Goal: Information Seeking & Learning: Learn about a topic

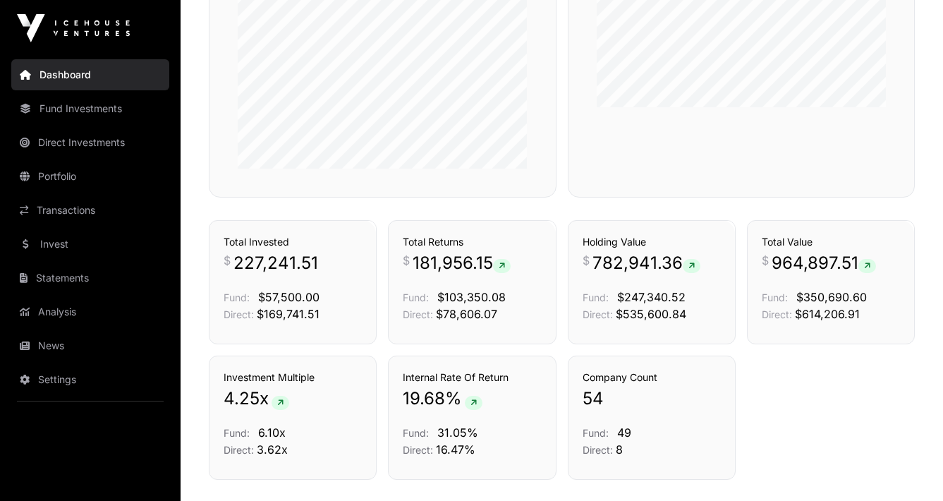
scroll to position [681, 0]
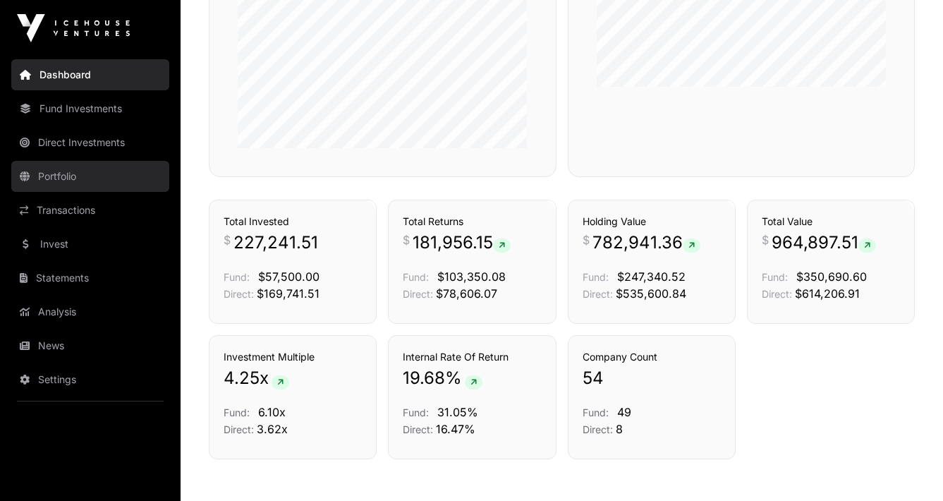
click at [69, 176] on link "Portfolio" at bounding box center [90, 176] width 158 height 31
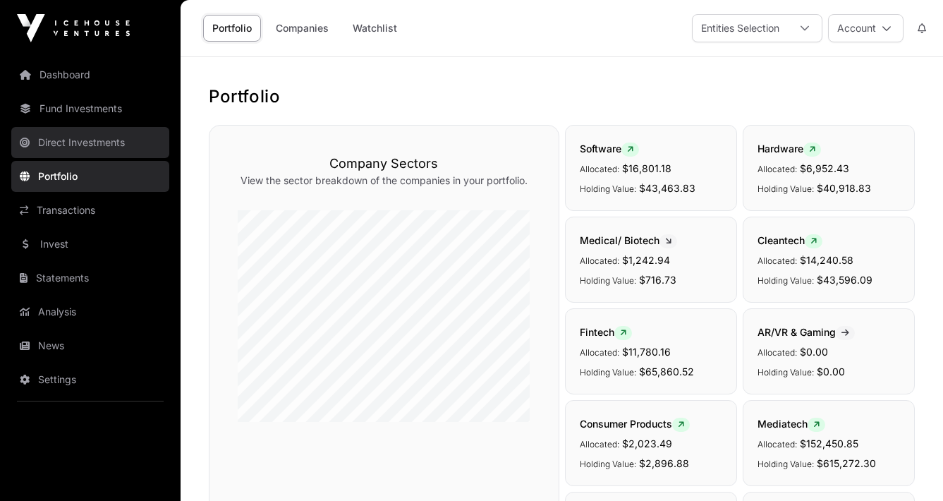
click at [80, 140] on link "Direct Investments" at bounding box center [90, 142] width 158 height 31
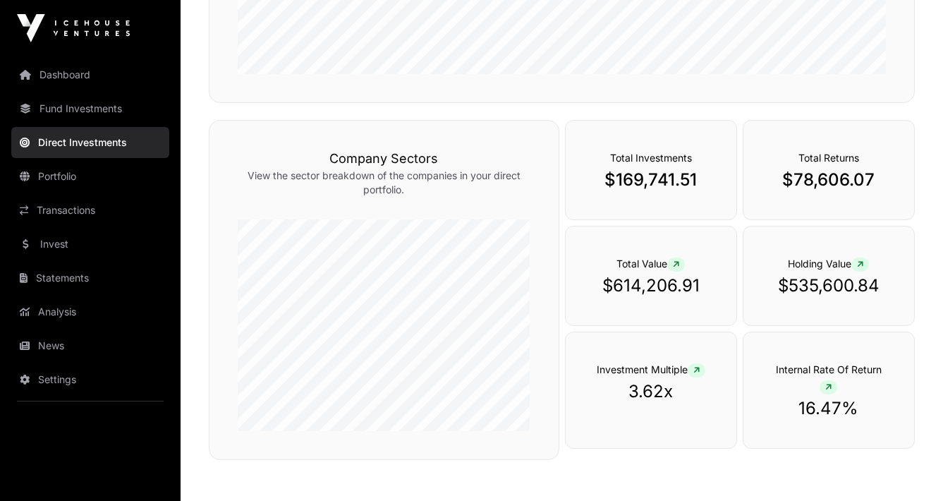
scroll to position [428, 0]
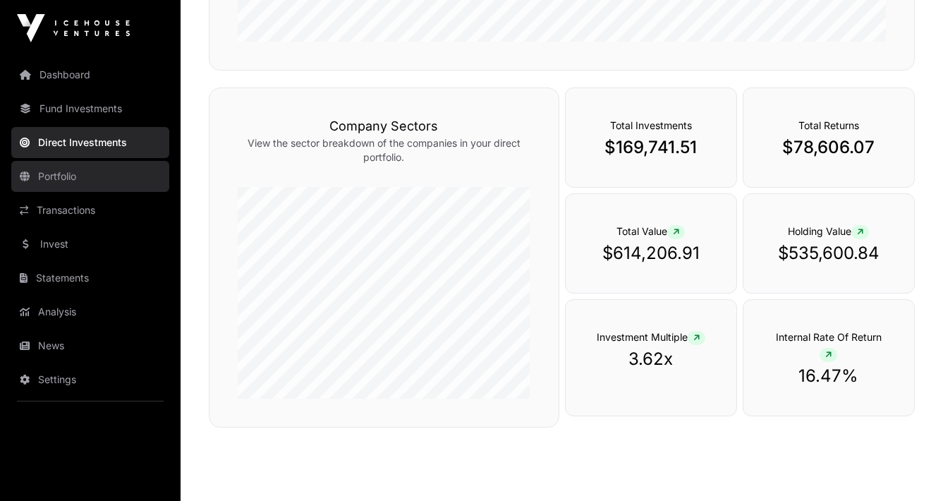
click at [77, 185] on link "Portfolio" at bounding box center [90, 176] width 158 height 31
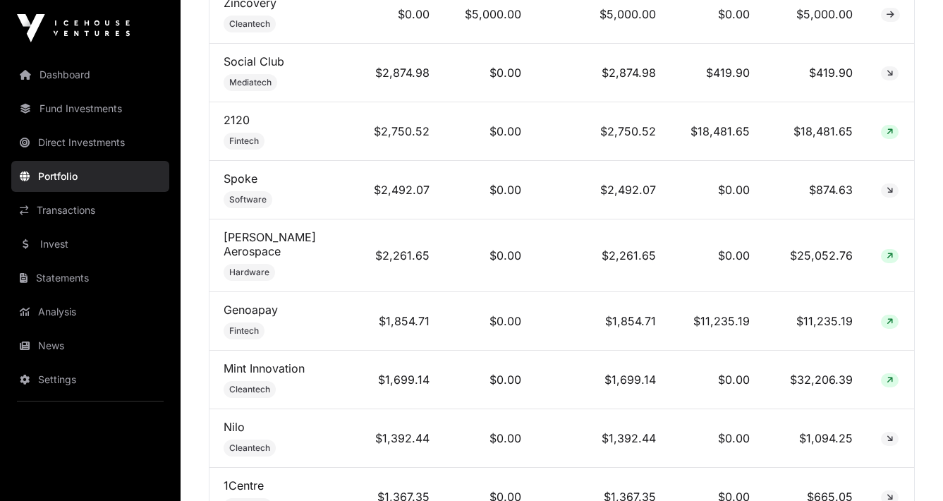
scroll to position [1132, 0]
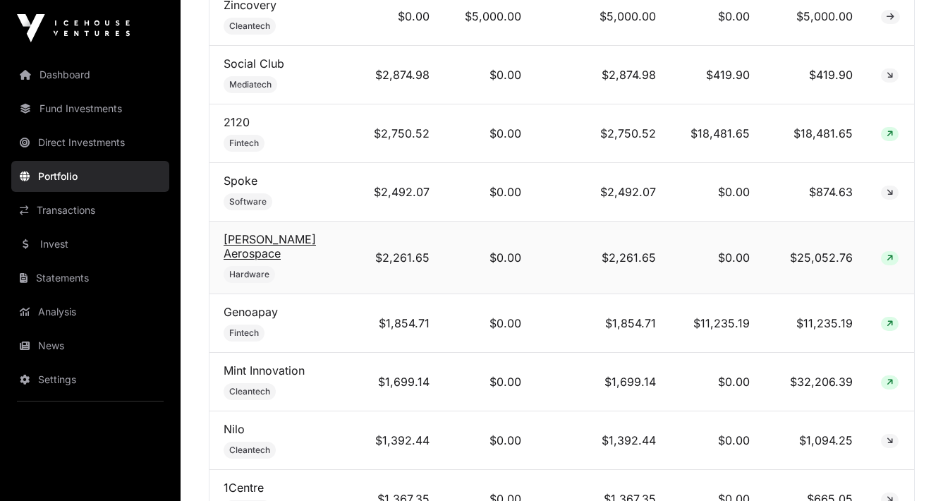
click at [283, 241] on link "[PERSON_NAME] Aerospace" at bounding box center [270, 246] width 92 height 28
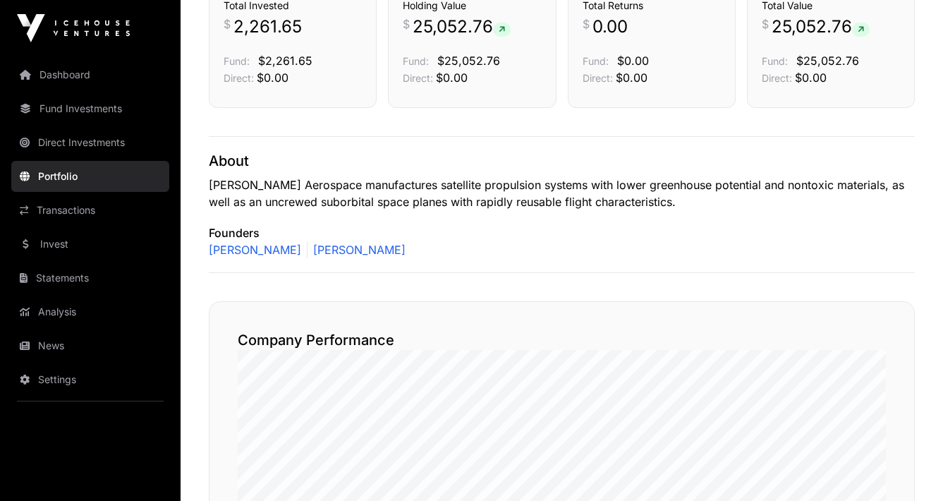
scroll to position [381, 0]
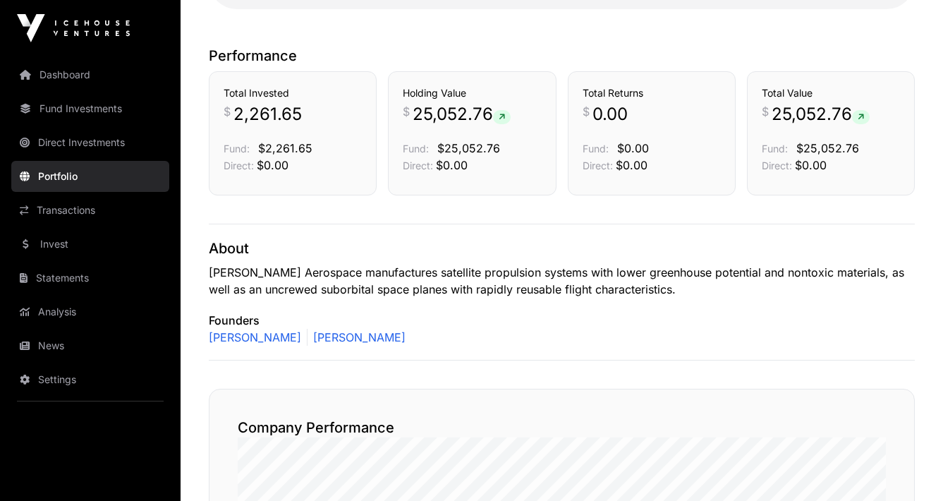
click at [115, 177] on link "Portfolio" at bounding box center [90, 176] width 158 height 31
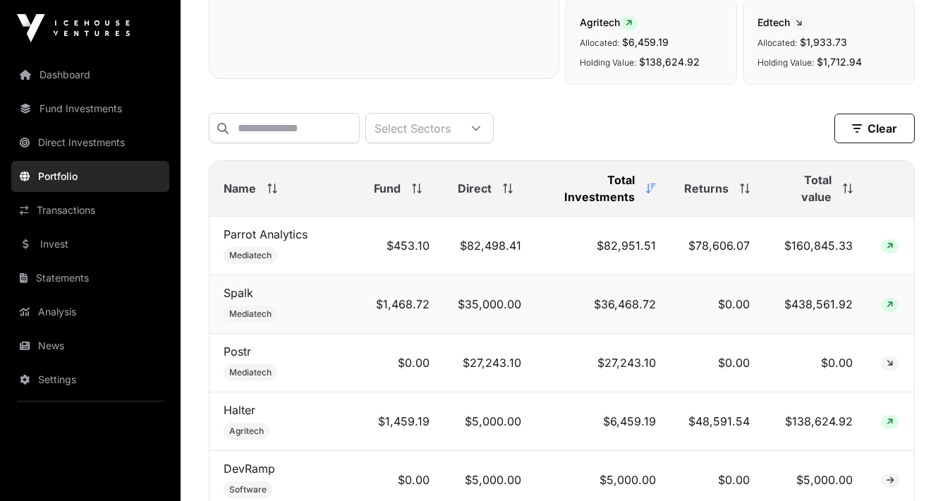
scroll to position [666, 0]
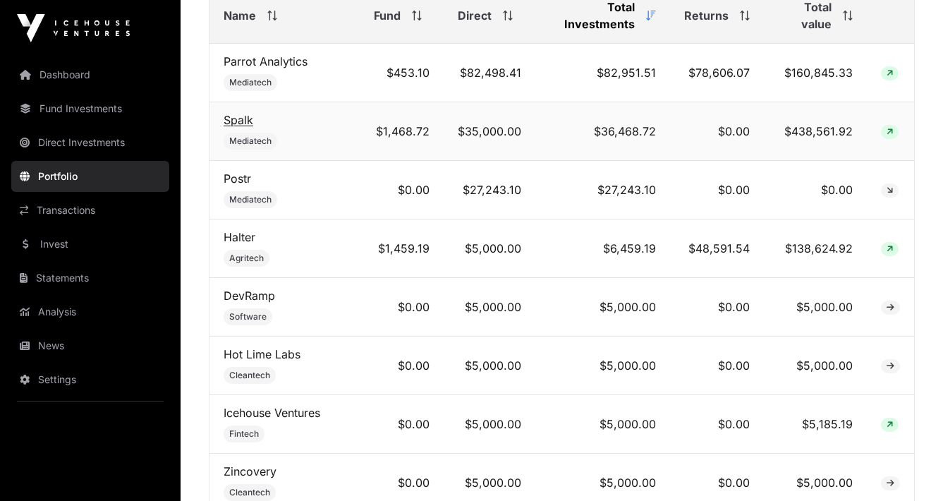
click at [253, 120] on link "Spalk" at bounding box center [239, 120] width 30 height 14
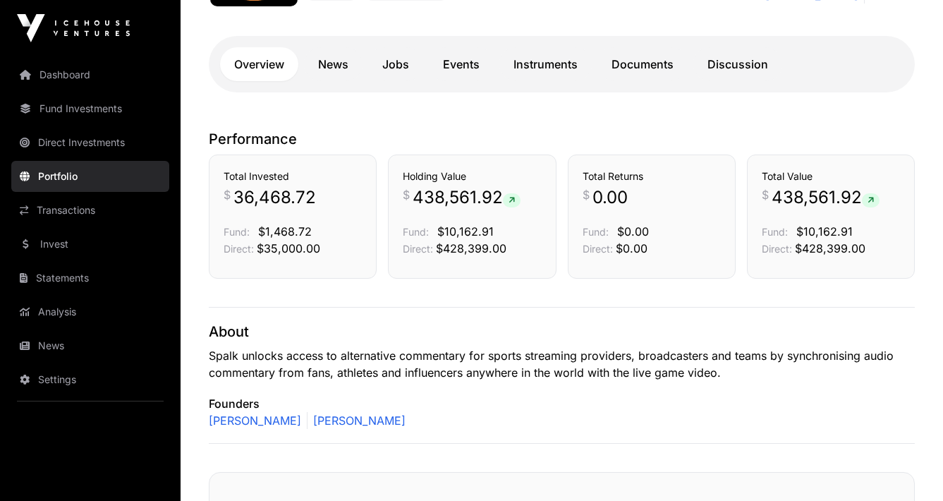
scroll to position [78, 0]
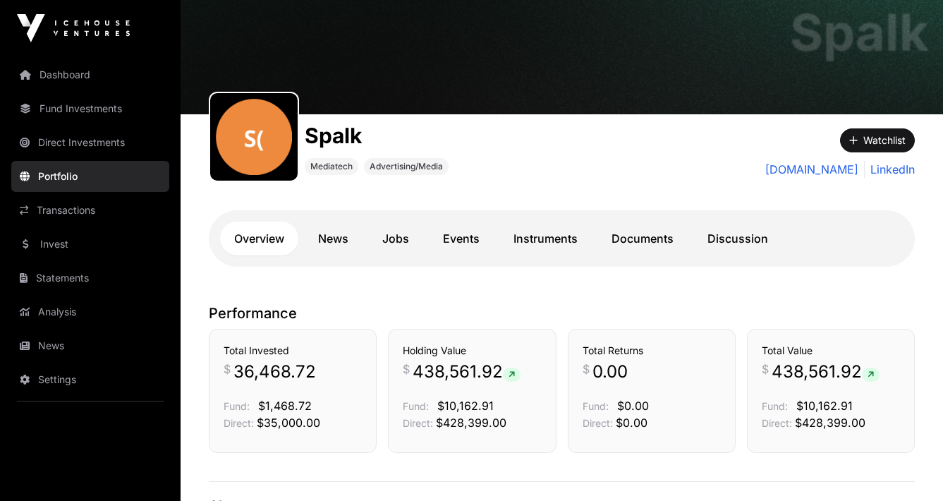
click at [109, 168] on link "Portfolio" at bounding box center [90, 176] width 158 height 31
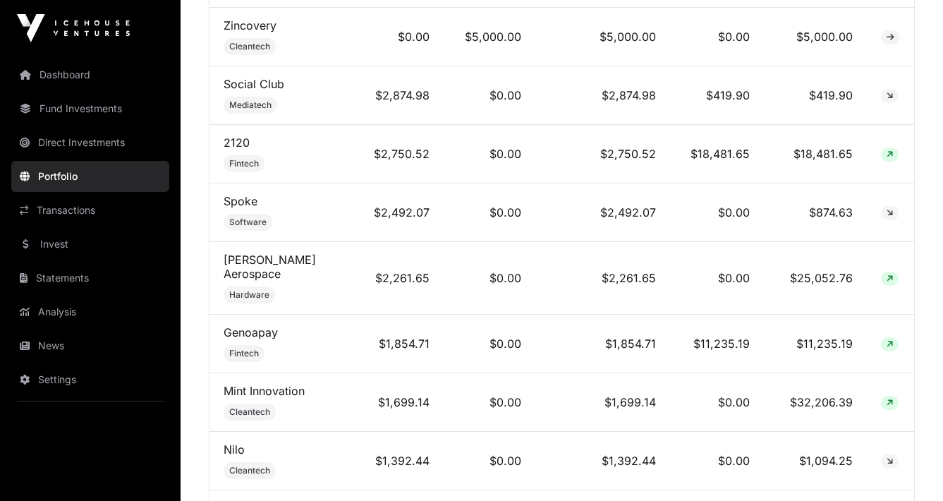
scroll to position [1152, 0]
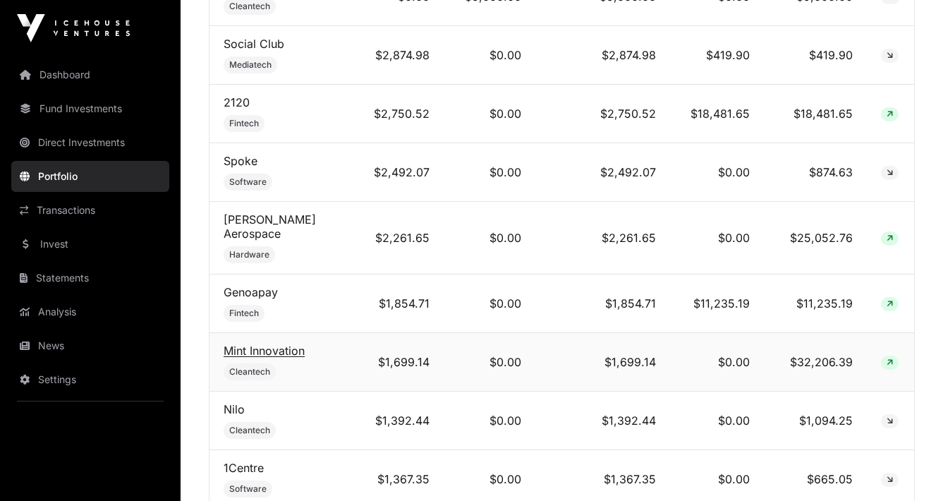
click at [298, 344] on link "Mint Innovation" at bounding box center [264, 351] width 81 height 14
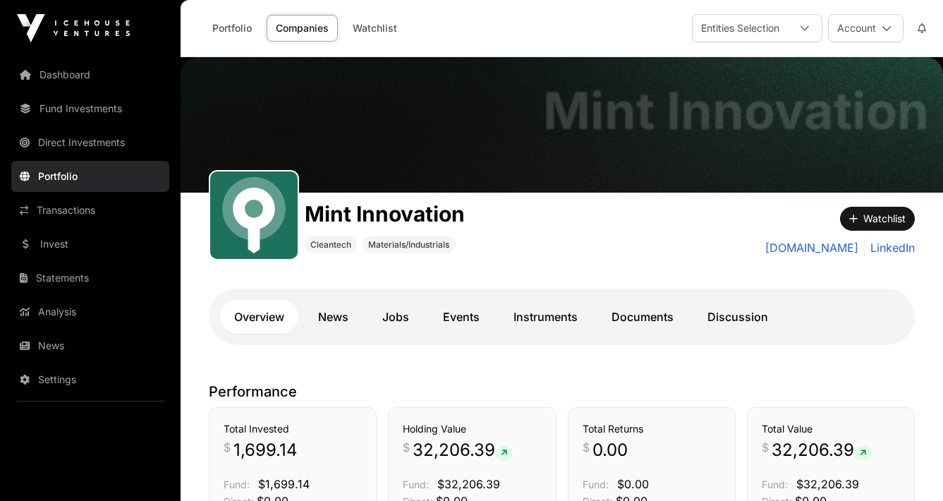
click at [92, 169] on link "Portfolio" at bounding box center [90, 176] width 158 height 31
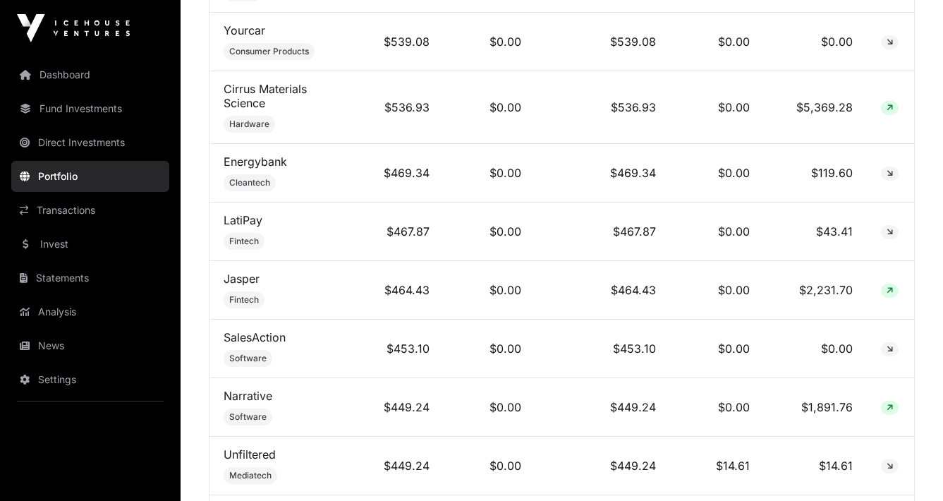
scroll to position [2938, 0]
